Goal: Information Seeking & Learning: Compare options

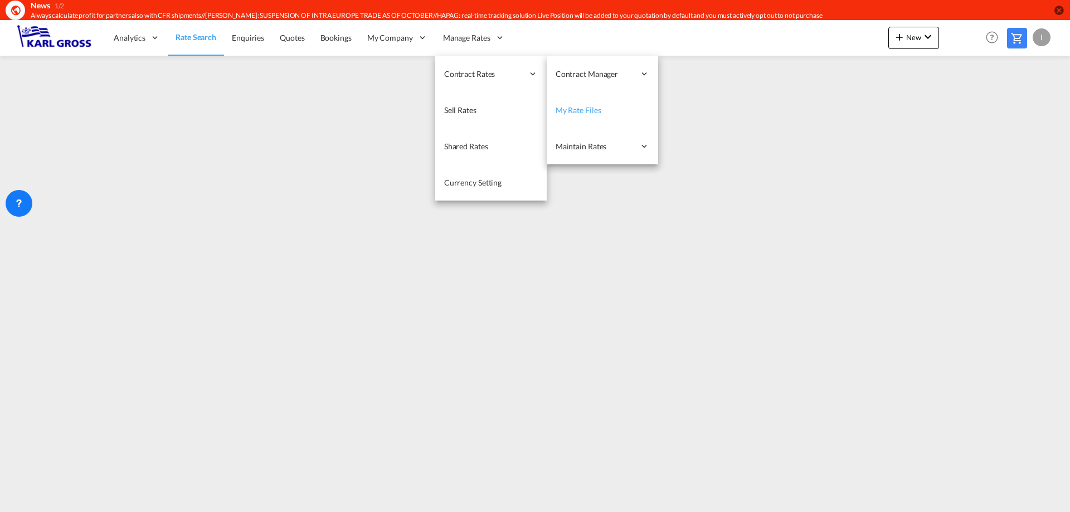
click at [596, 111] on span "My Rate Files" at bounding box center [579, 109] width 46 height 9
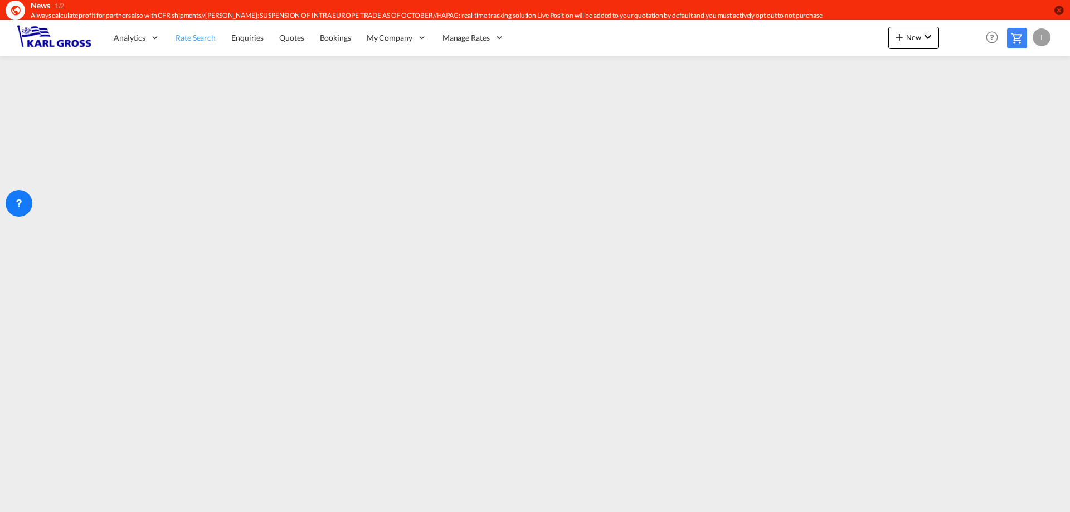
click at [211, 36] on span "Rate Search" at bounding box center [196, 37] width 40 height 9
click at [1024, 41] on div at bounding box center [1017, 38] width 20 height 21
click at [177, 37] on span "Rate Search" at bounding box center [196, 37] width 40 height 9
